Goal: Task Accomplishment & Management: Use online tool/utility

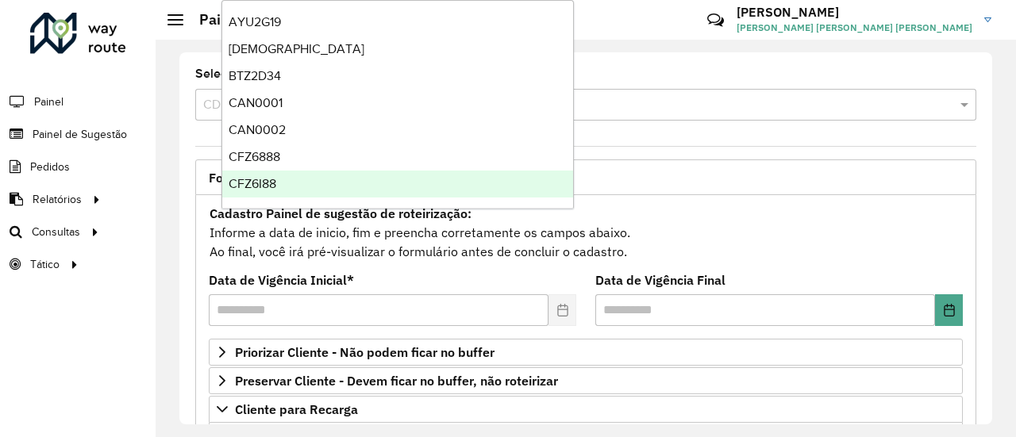
scroll to position [238, 0]
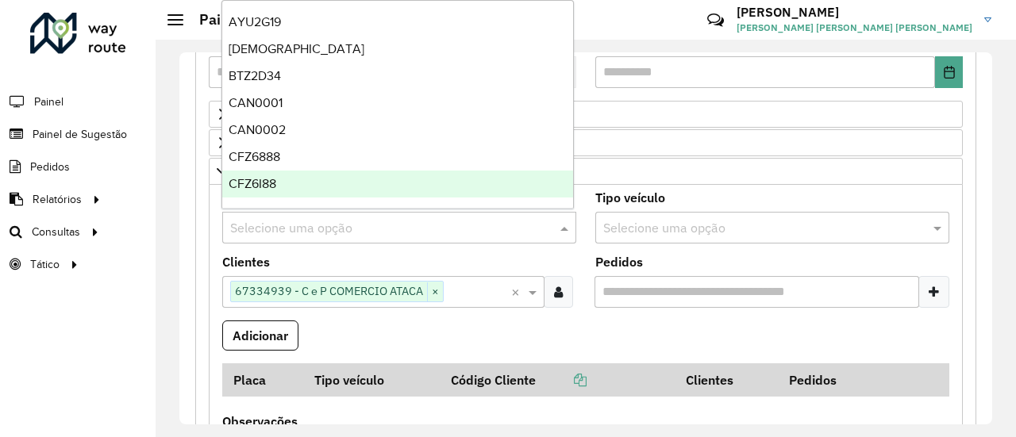
click at [497, 327] on formly-field "Adicionar" at bounding box center [586, 342] width 746 height 43
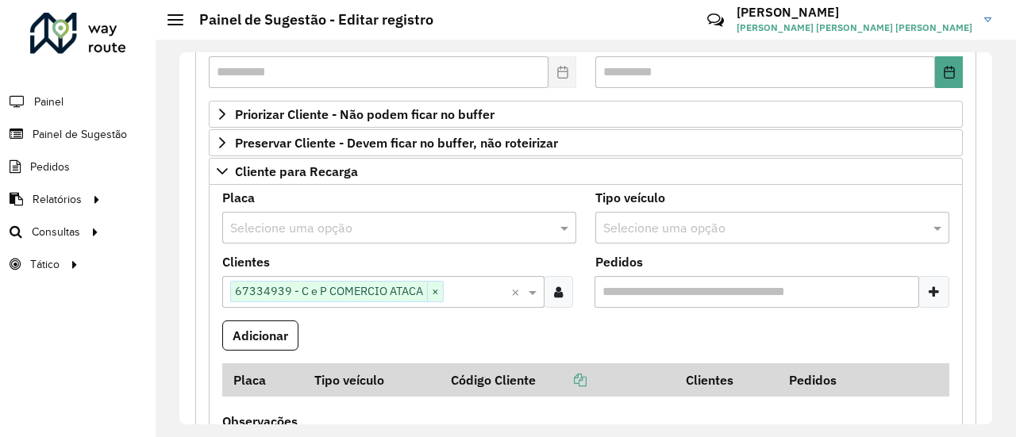
click at [346, 219] on input "text" at bounding box center [383, 228] width 306 height 19
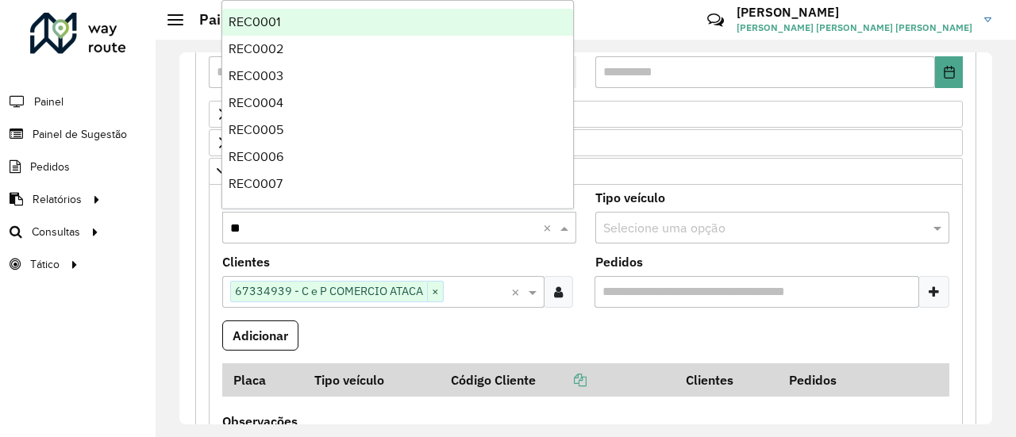
type input "***"
drag, startPoint x: 279, startPoint y: 24, endPoint x: 305, endPoint y: 47, distance: 34.3
click at [280, 25] on div "REC0001" at bounding box center [397, 22] width 351 height 27
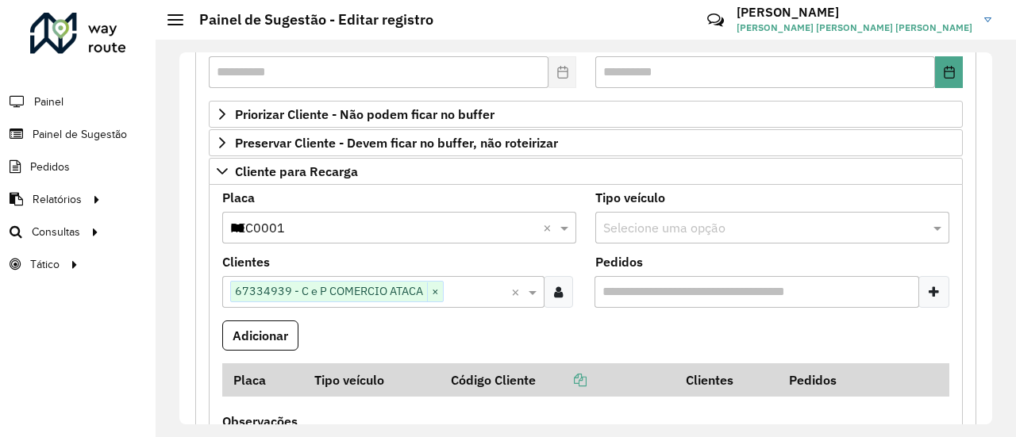
click at [540, 332] on formly-field "Adicionar" at bounding box center [586, 342] width 746 height 43
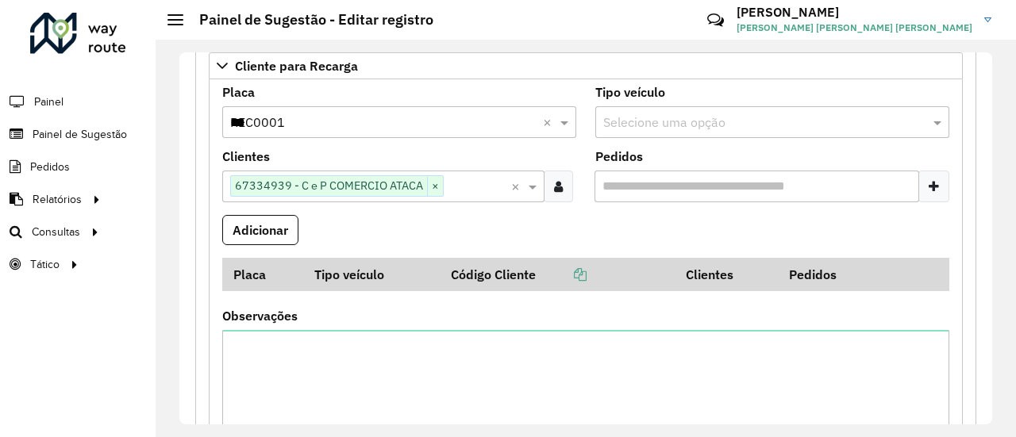
scroll to position [317, 0]
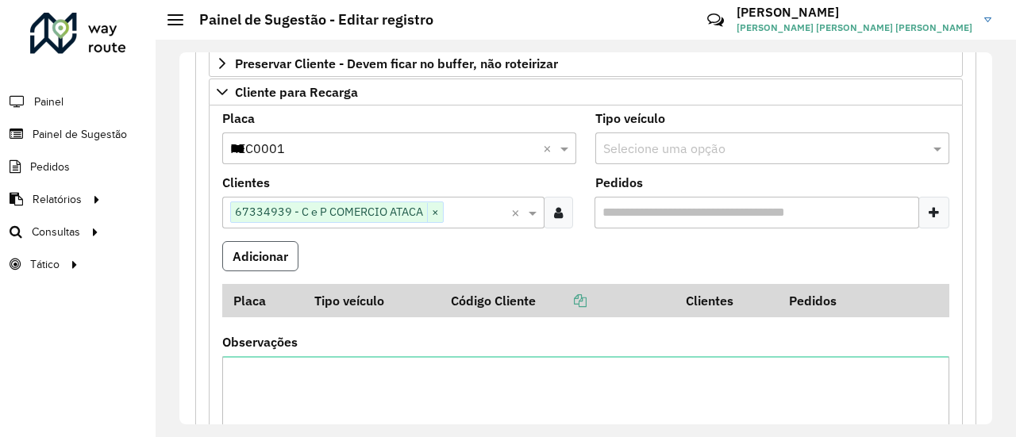
click at [253, 253] on button "Adicionar" at bounding box center [260, 256] width 76 height 30
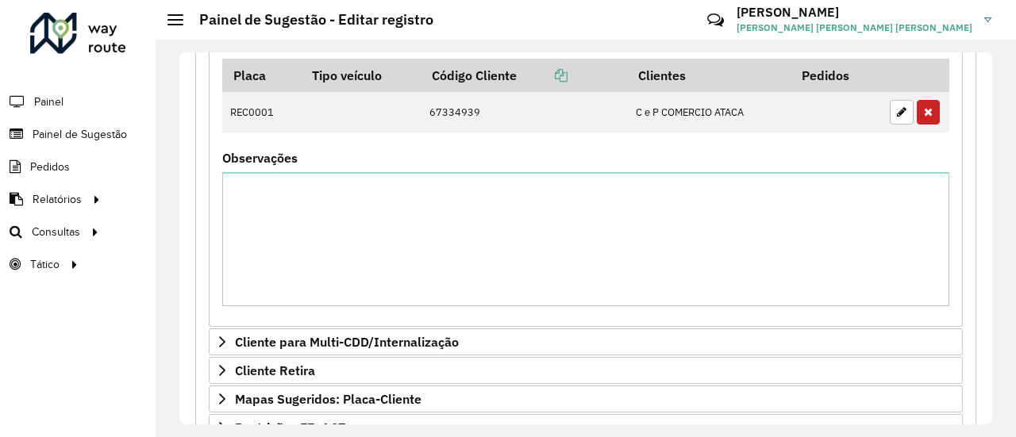
scroll to position [790, 0]
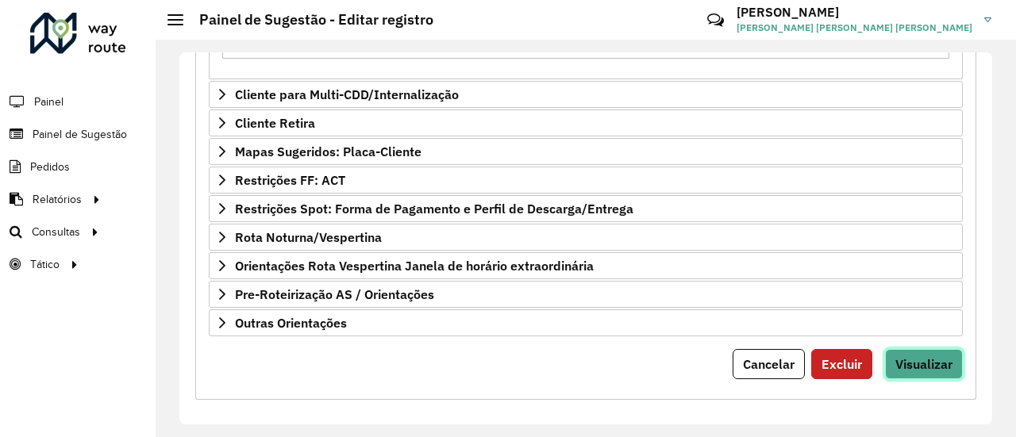
click at [940, 356] on span "Visualizar" at bounding box center [923, 364] width 57 height 16
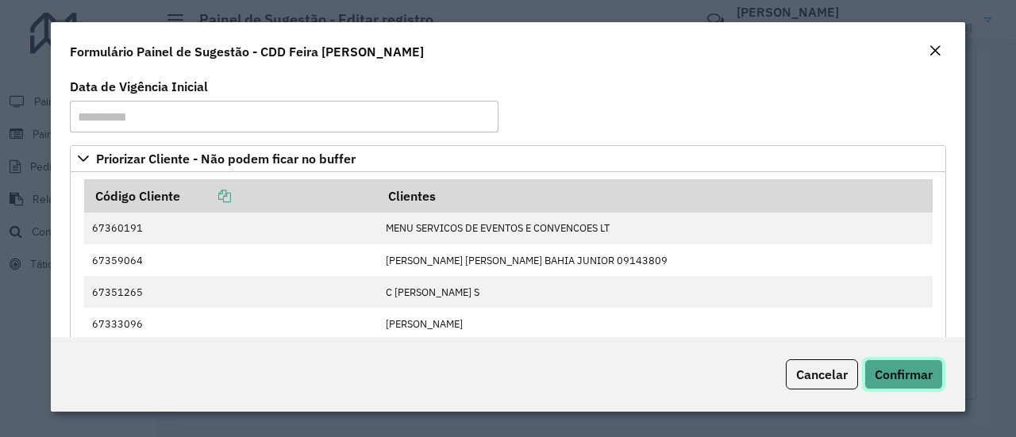
click at [915, 379] on span "Confirmar" at bounding box center [903, 375] width 58 height 16
